Goal: Register for event/course

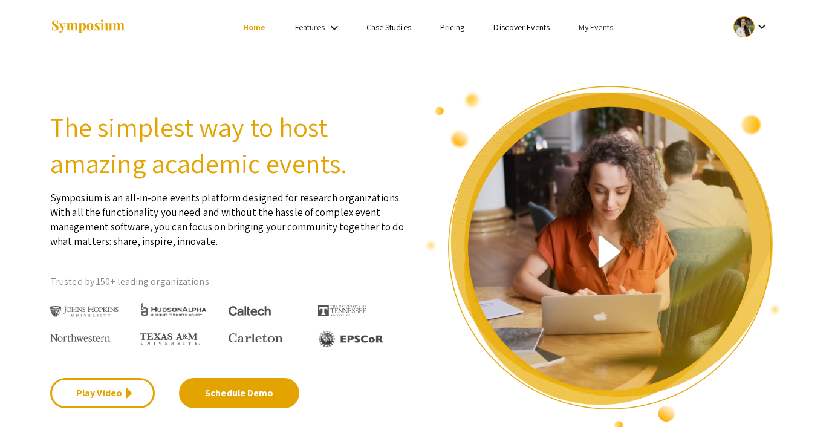
click at [604, 22] on link "My Events" at bounding box center [596, 27] width 34 height 11
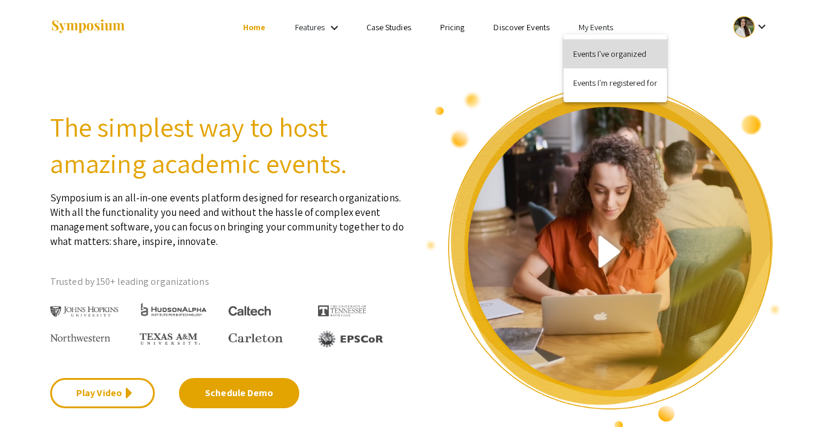
click at [600, 45] on button "Events I've organized" at bounding box center [615, 53] width 103 height 29
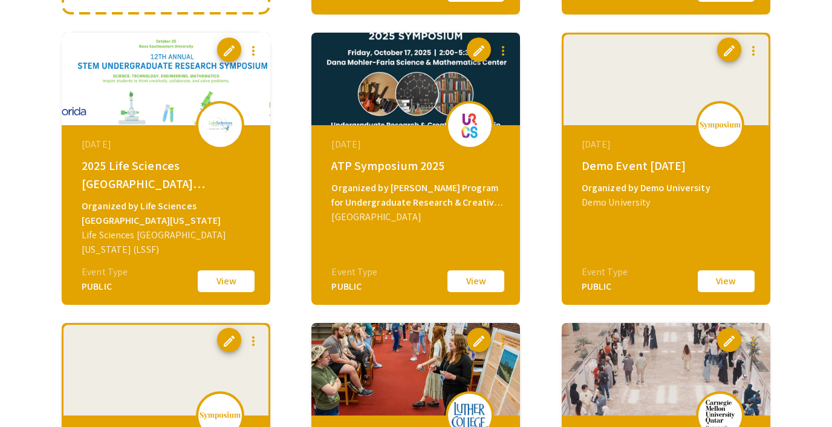
scroll to position [394, 0]
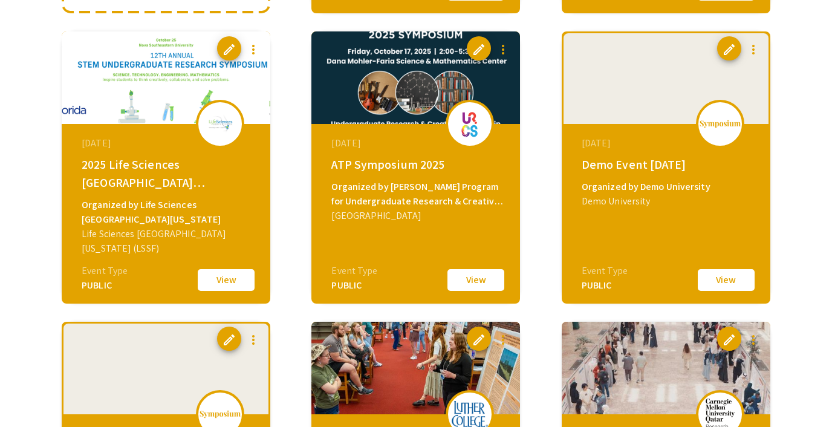
click at [715, 288] on button "View" at bounding box center [726, 279] width 60 height 25
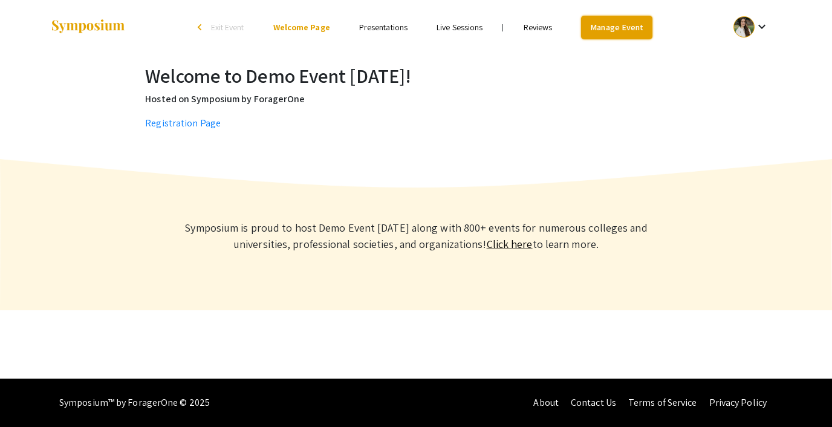
click at [619, 19] on link "Manage Event" at bounding box center [616, 28] width 71 height 24
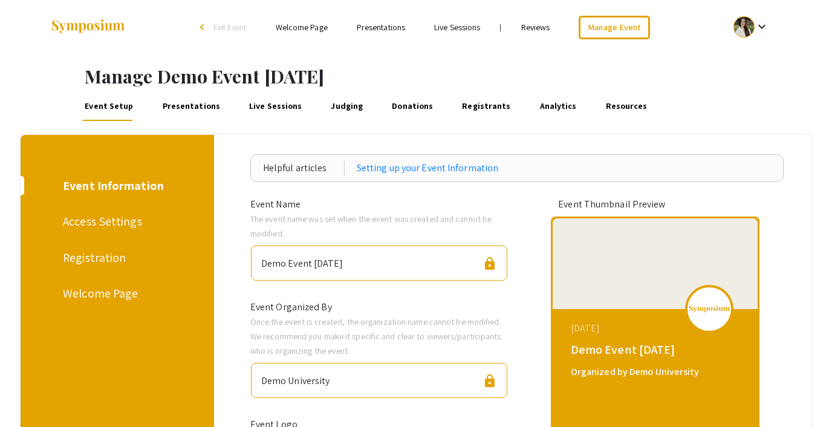
click at [111, 221] on div "Access Settings" at bounding box center [115, 221] width 105 height 18
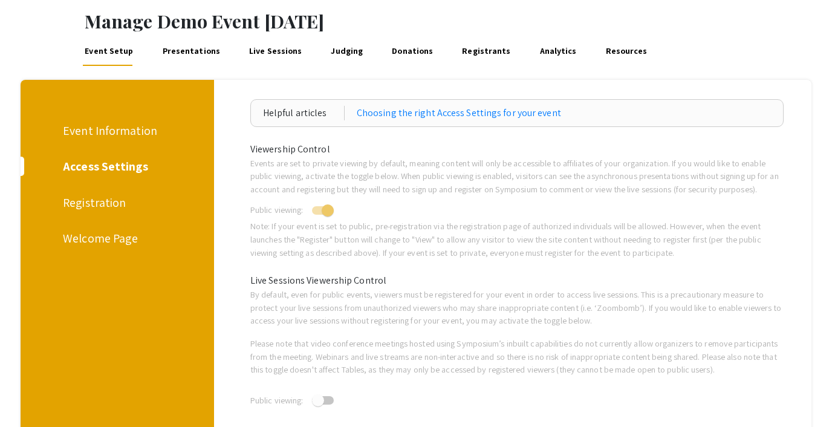
scroll to position [60, 0]
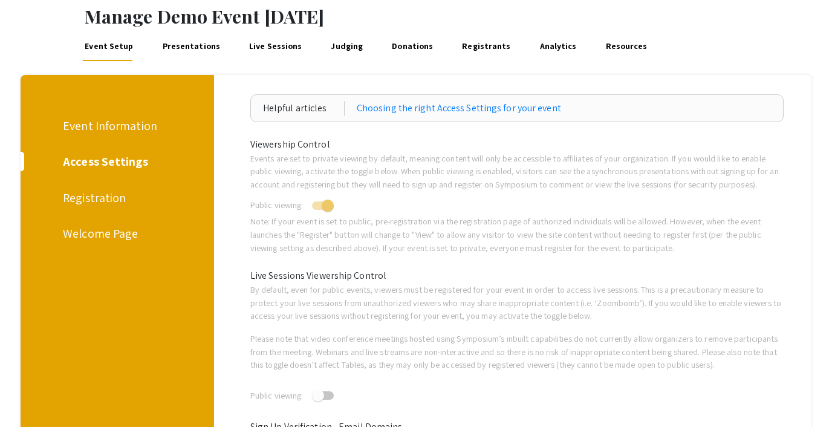
click at [328, 207] on span at bounding box center [328, 206] width 12 height 12
click at [318, 210] on input "checkbox" at bounding box center [318, 210] width 1 height 1
checkbox input "false"
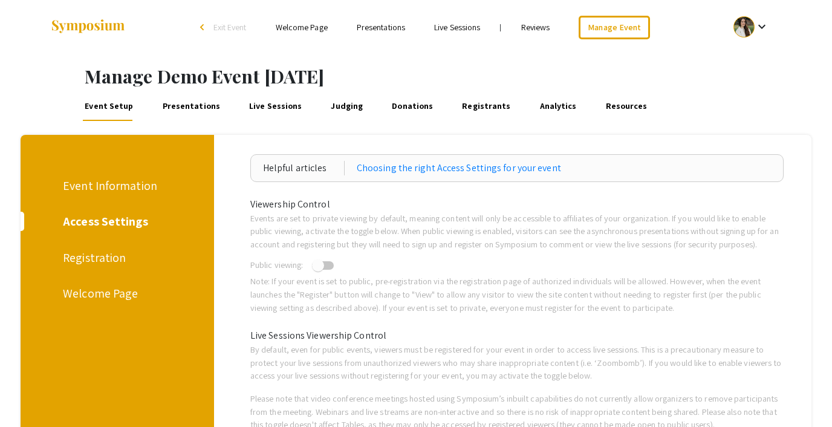
click at [749, 24] on div at bounding box center [744, 26] width 21 height 21
click at [745, 114] on button "Sign out" at bounding box center [758, 117] width 74 height 29
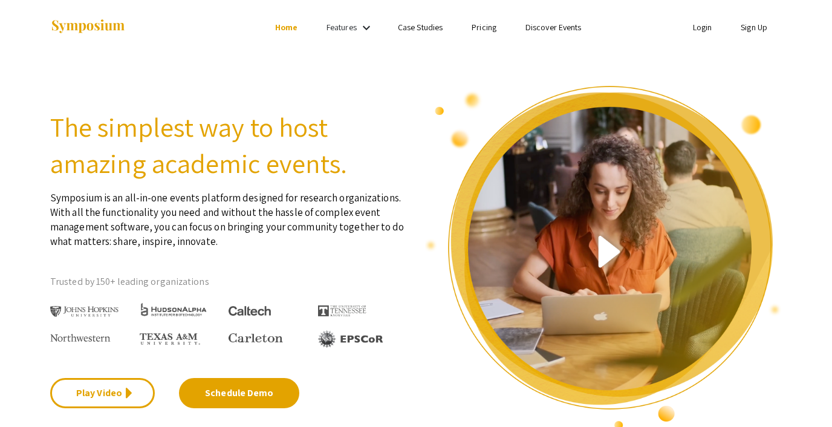
click at [544, 27] on link "Discover Events" at bounding box center [554, 27] width 56 height 11
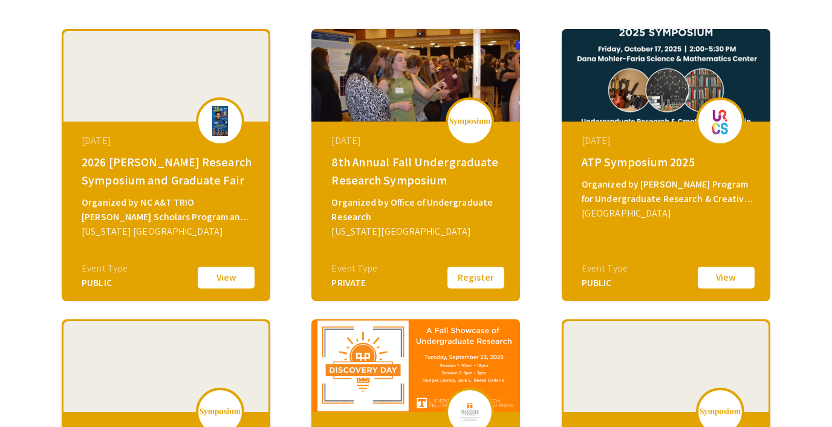
scroll to position [339, 0]
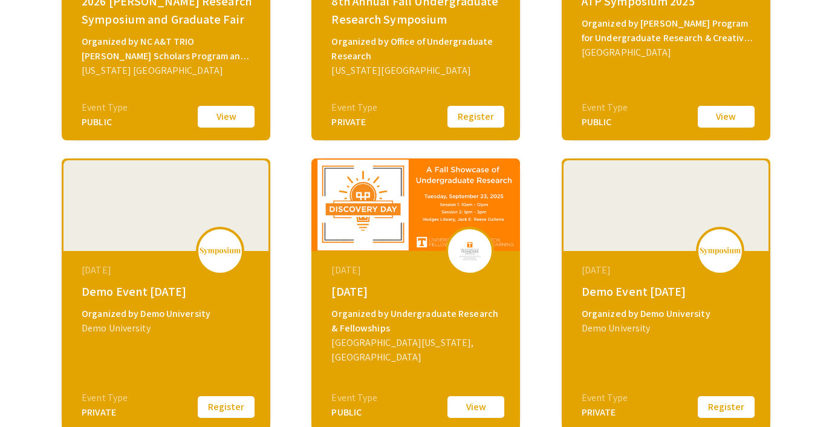
click at [236, 401] on button "Register" at bounding box center [226, 406] width 60 height 25
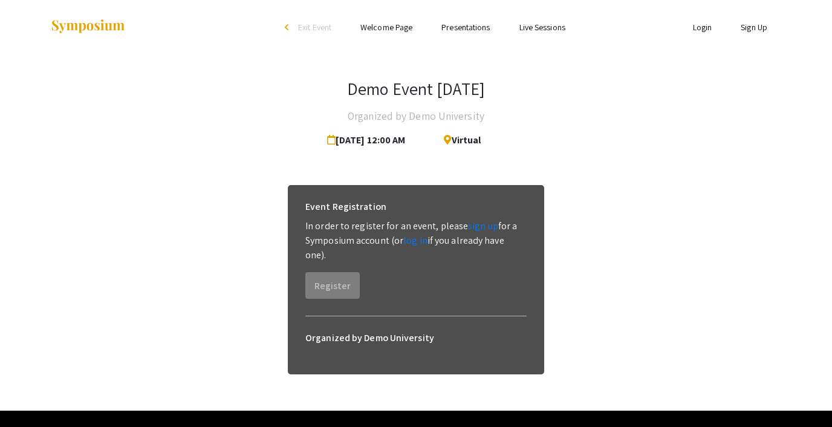
click at [702, 28] on link "Login" at bounding box center [702, 27] width 19 height 11
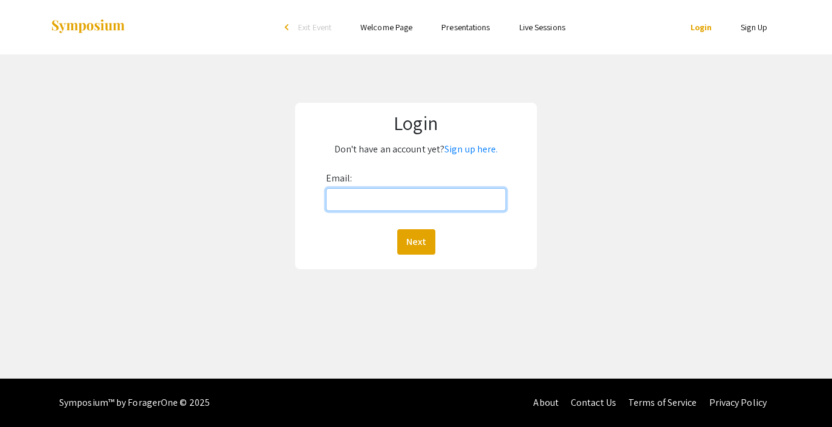
click at [428, 201] on input "Email:" at bounding box center [416, 199] width 180 height 23
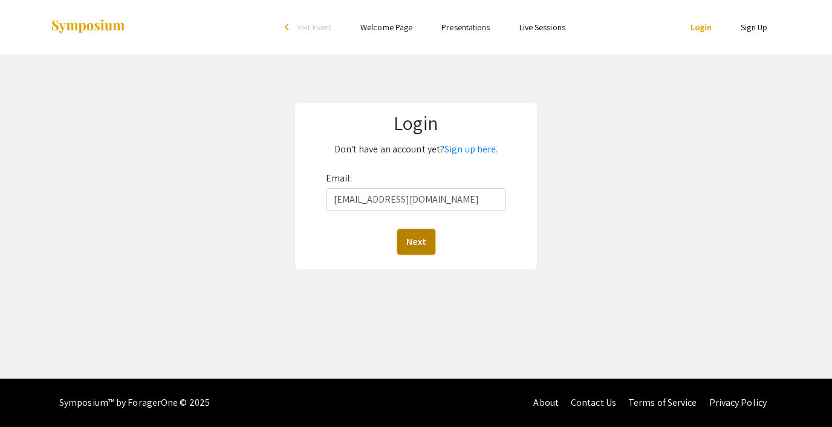
click at [419, 239] on button "Next" at bounding box center [416, 241] width 38 height 25
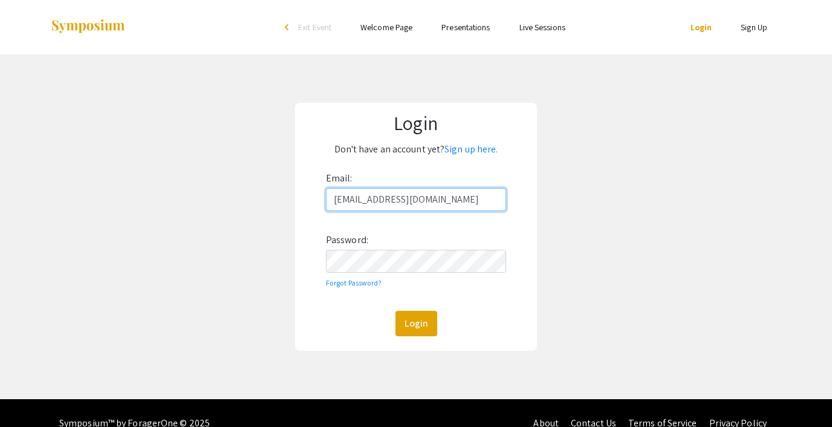
click at [408, 200] on input "[EMAIL_ADDRESS][DOMAIN_NAME]" at bounding box center [416, 199] width 180 height 23
click at [401, 199] on input "[EMAIL_ADDRESS][DOMAIN_NAME]" at bounding box center [416, 199] width 180 height 23
type input "[EMAIL_ADDRESS][DOMAIN_NAME]"
click at [408, 320] on button "Login" at bounding box center [417, 323] width 42 height 25
